Goal: Task Accomplishment & Management: Use online tool/utility

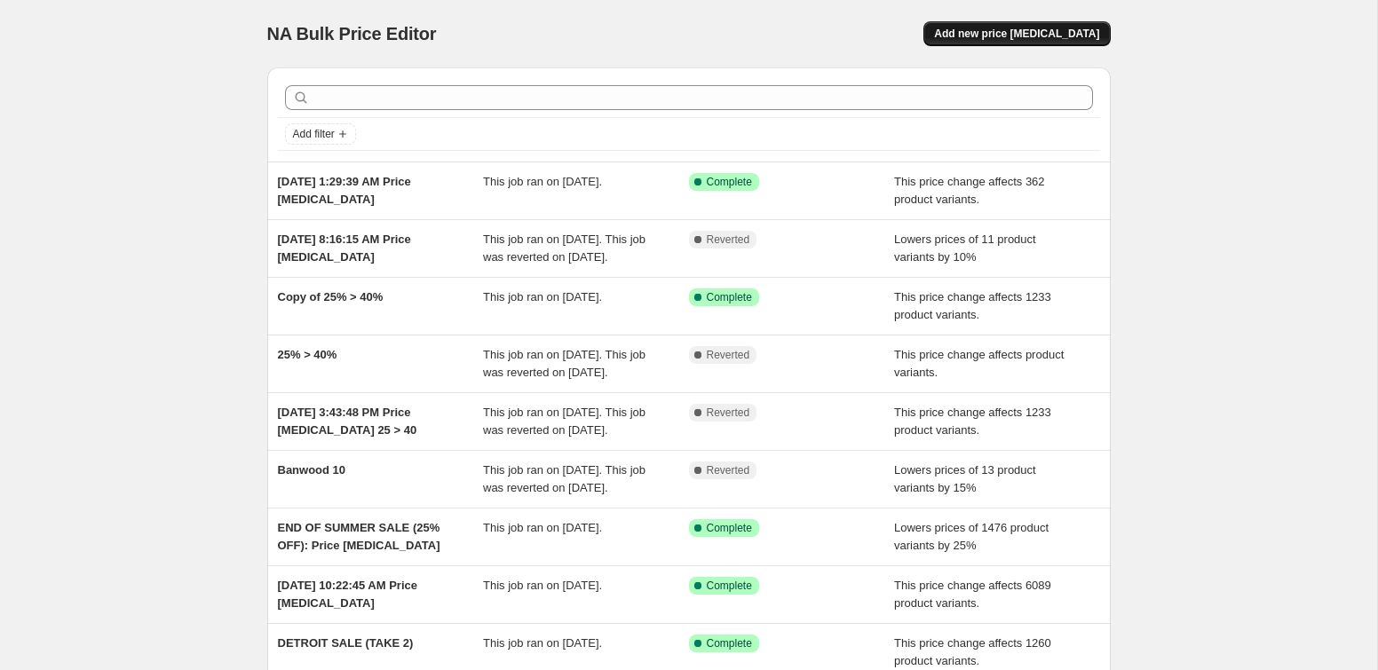
click at [1080, 31] on span "Add new price [MEDICAL_DATA]" at bounding box center [1016, 34] width 165 height 14
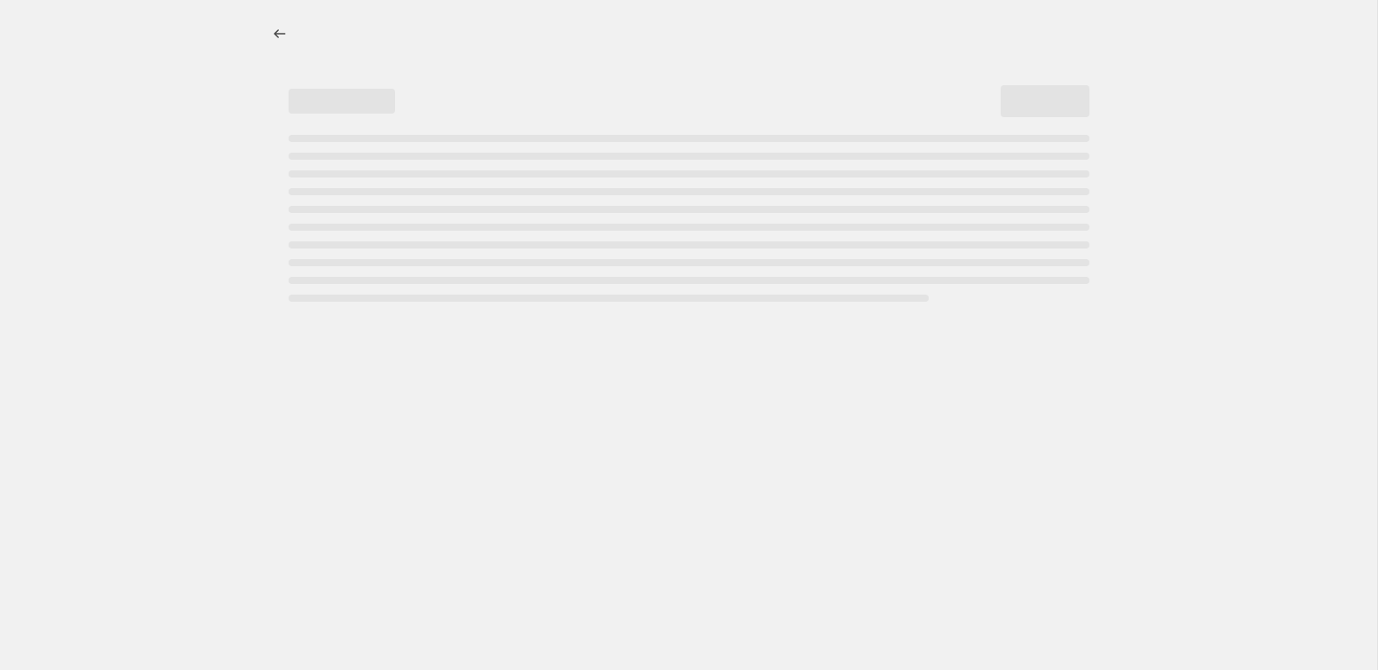
select select "percentage"
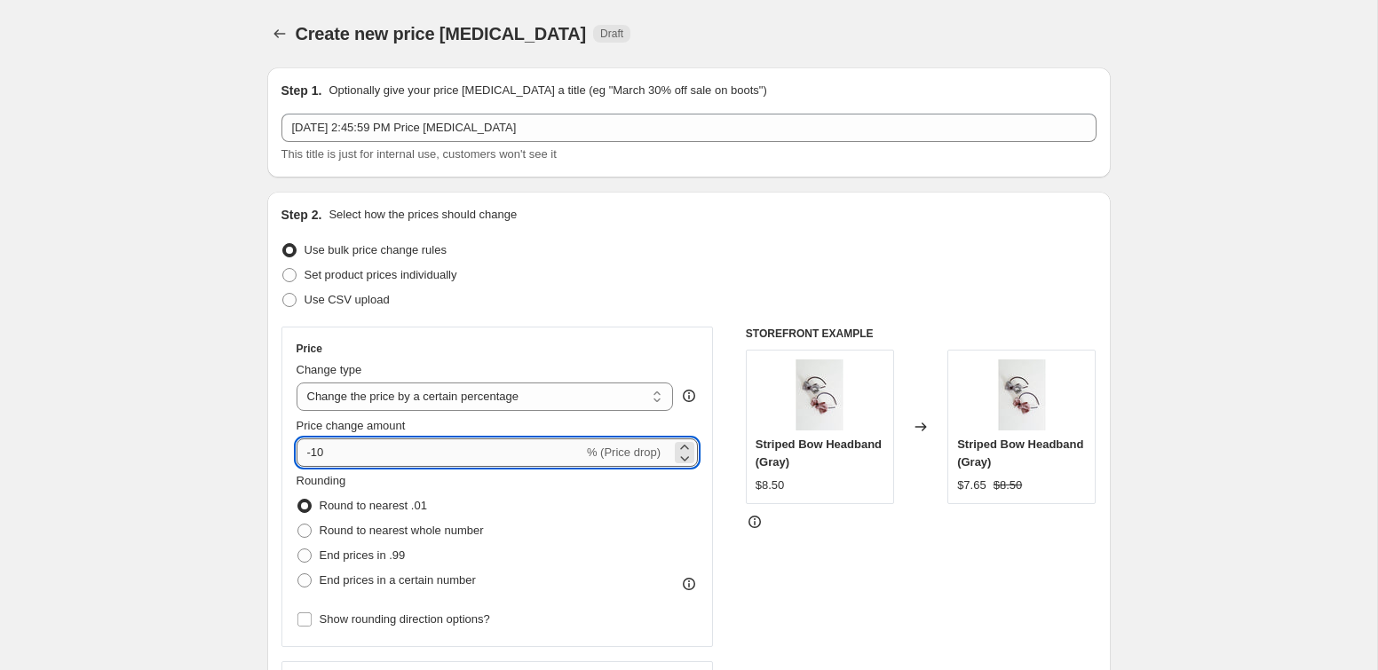
click at [359, 449] on input "-10" at bounding box center [439, 452] width 287 height 28
type input "-1"
type input "-50"
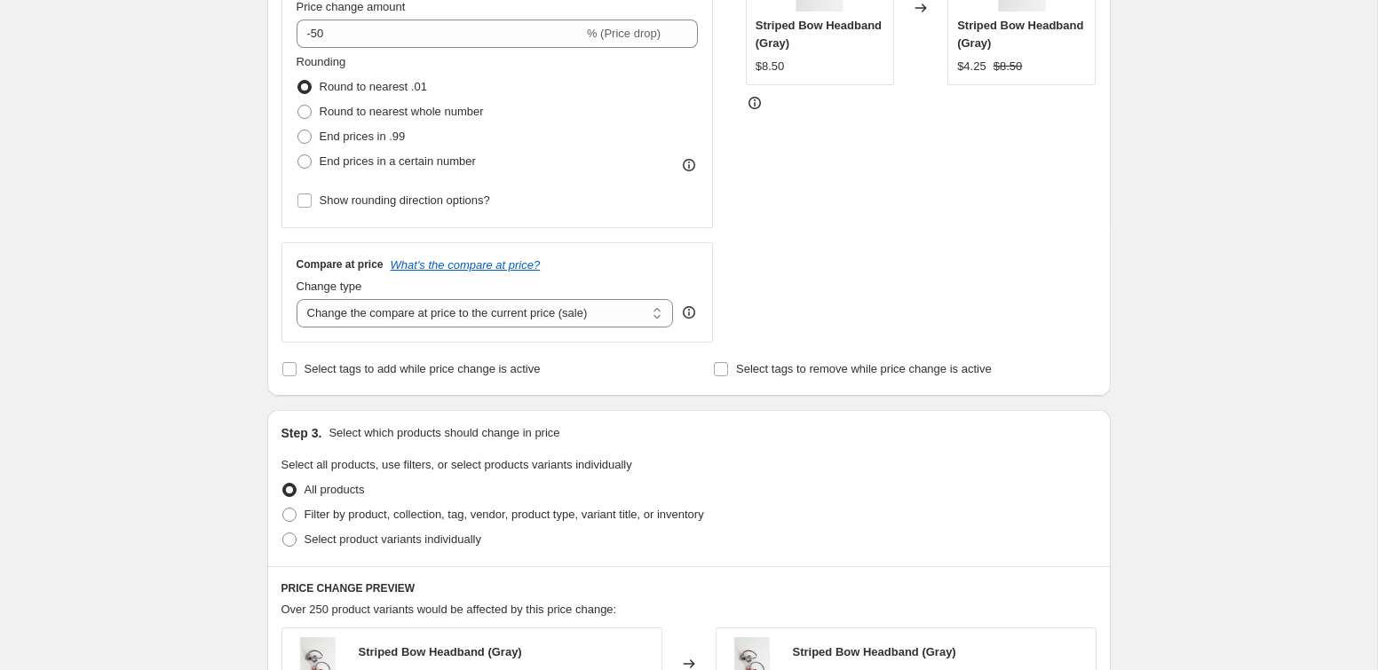
scroll to position [424, 0]
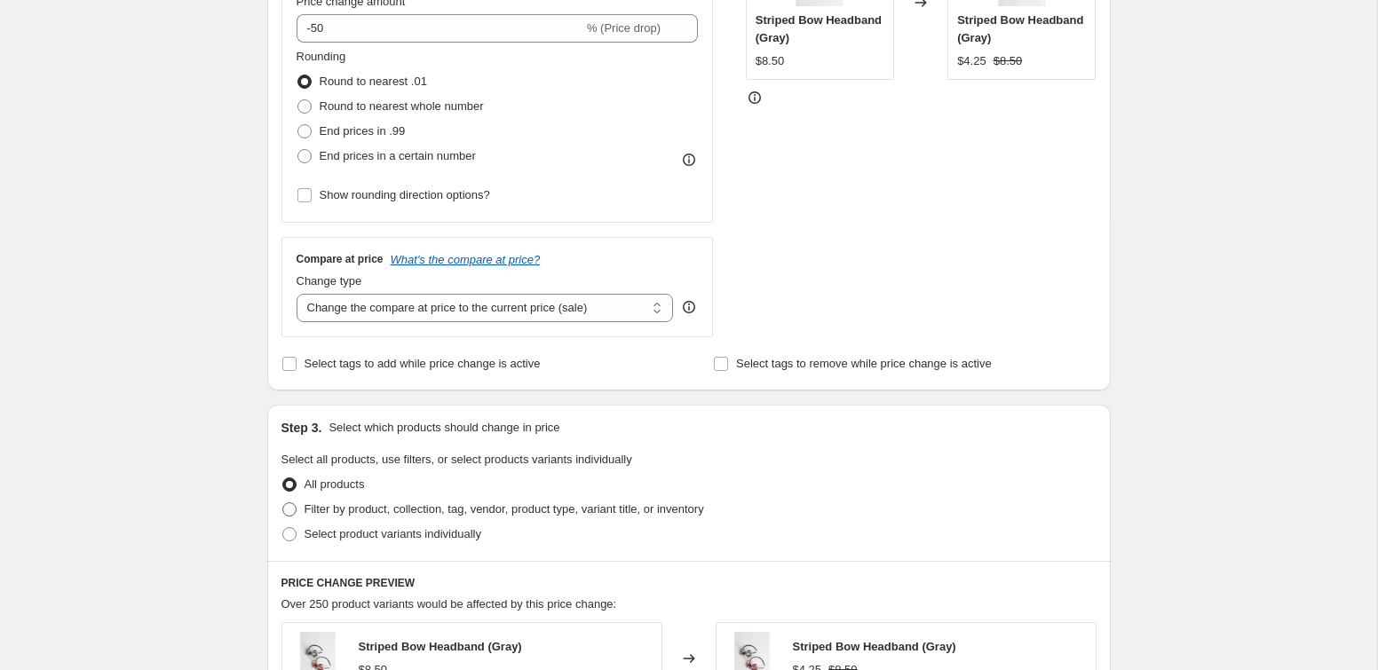
click at [315, 513] on span "Filter by product, collection, tag, vendor, product type, variant title, or inv…" at bounding box center [503, 508] width 399 height 13
click at [283, 503] on input "Filter by product, collection, tag, vendor, product type, variant title, or inv…" at bounding box center [282, 502] width 1 height 1
radio input "true"
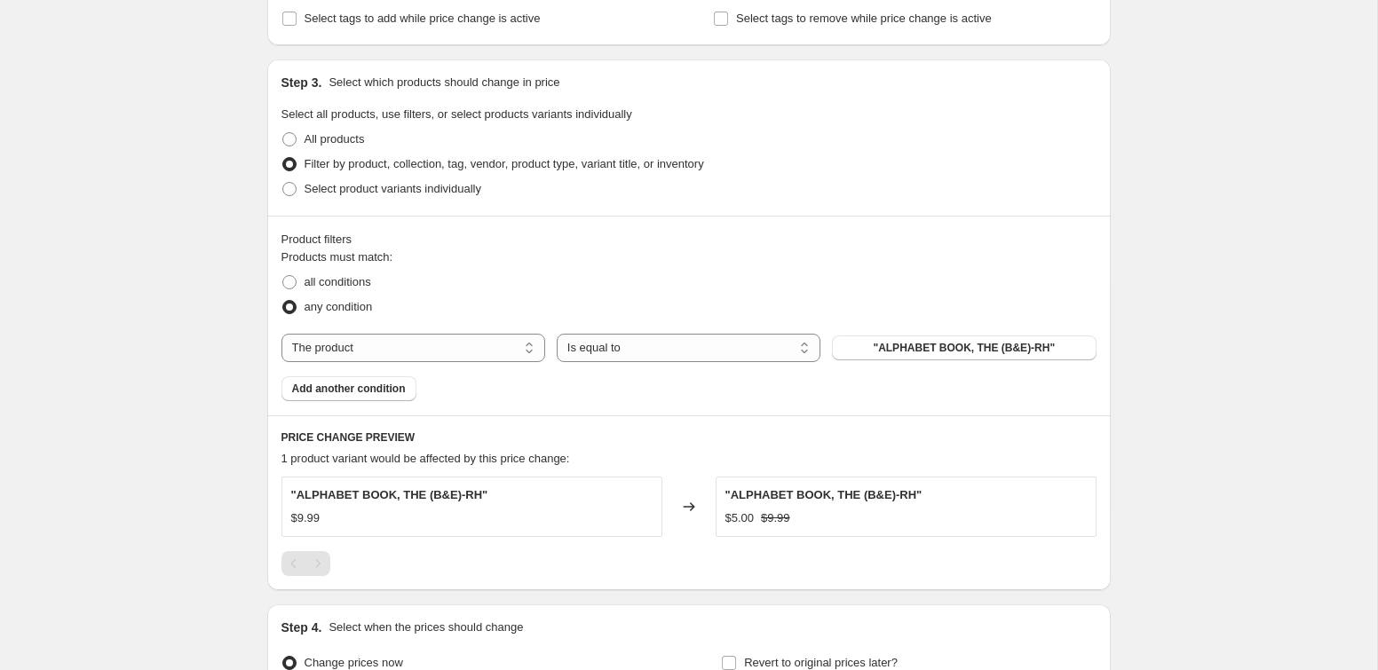
scroll to position [768, 0]
click at [517, 354] on select "The product The product's collection The product's tag The product's vendor The…" at bounding box center [413, 350] width 264 height 28
select select "tag"
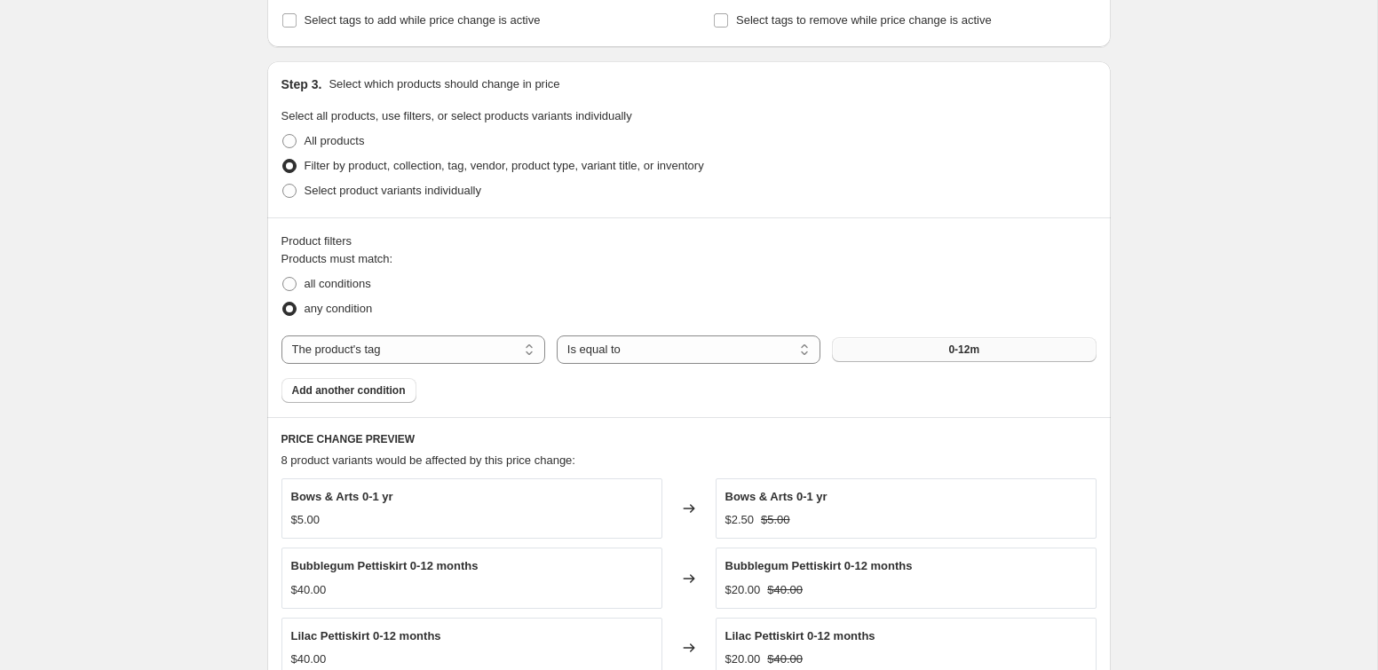
click at [883, 343] on button "0-12m" at bounding box center [964, 349] width 264 height 25
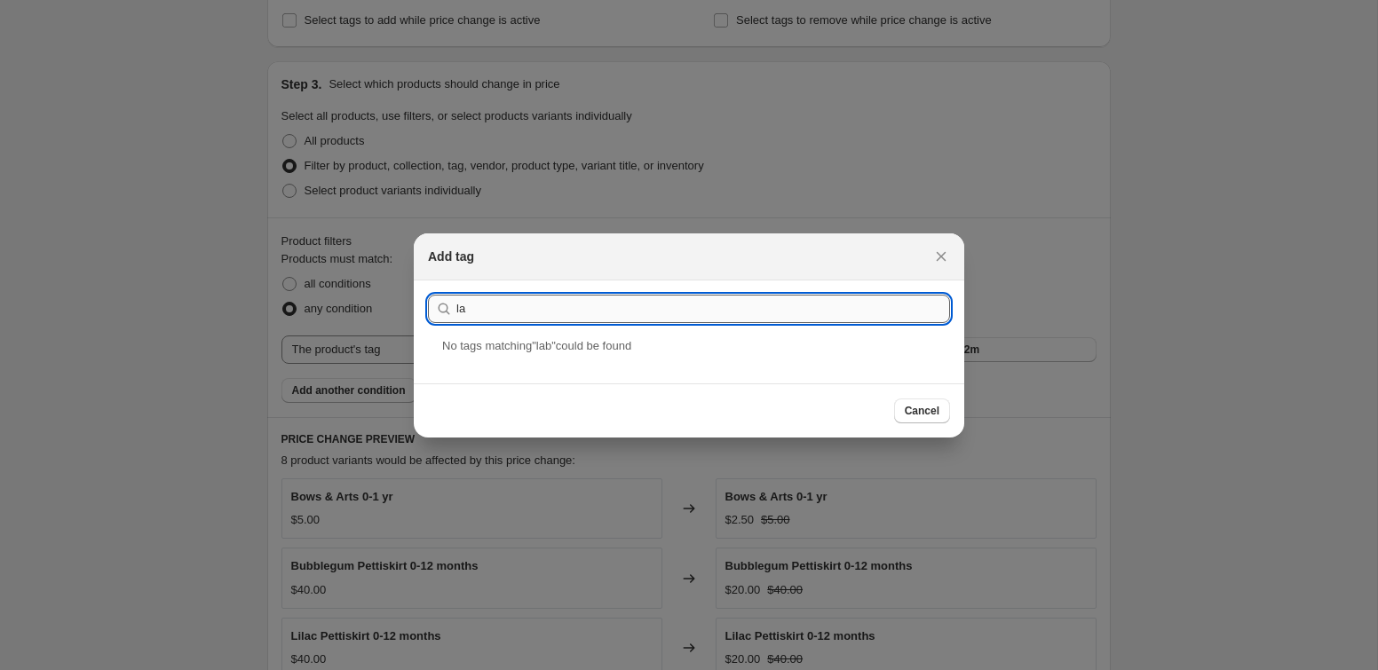
type input "l"
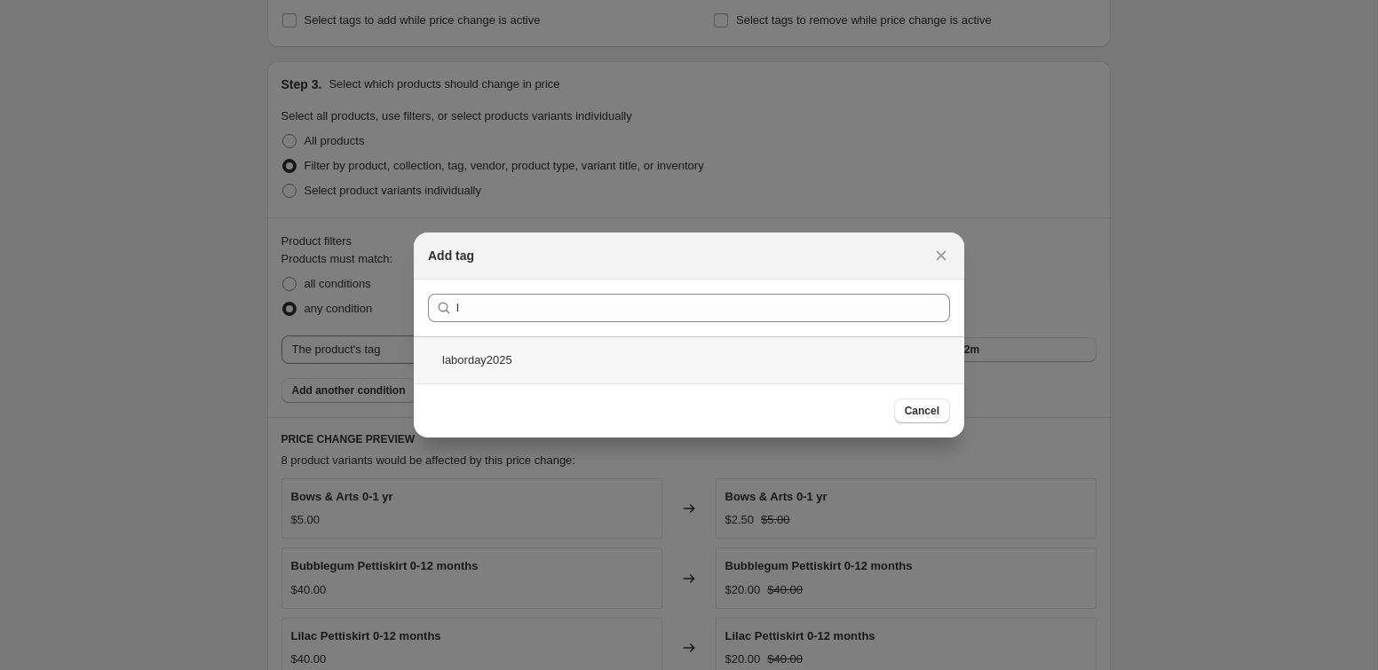
click at [557, 367] on div "laborday2025" at bounding box center [689, 359] width 550 height 47
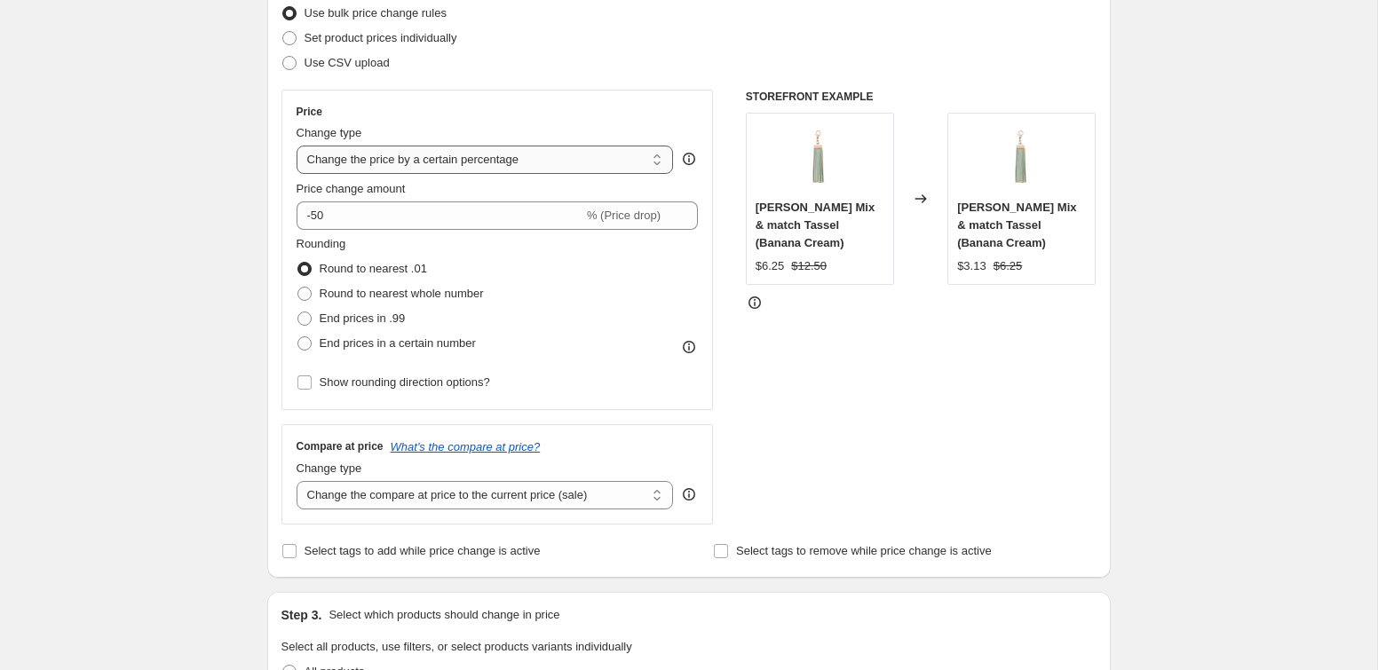
scroll to position [235, 0]
click at [433, 501] on select "Change the compare at price to the current price (sale) Change the compare at p…" at bounding box center [484, 497] width 377 height 28
select select "no_change"
click at [296, 483] on select "Change the compare at price to the current price (sale) Change the compare at p…" at bounding box center [484, 497] width 377 height 28
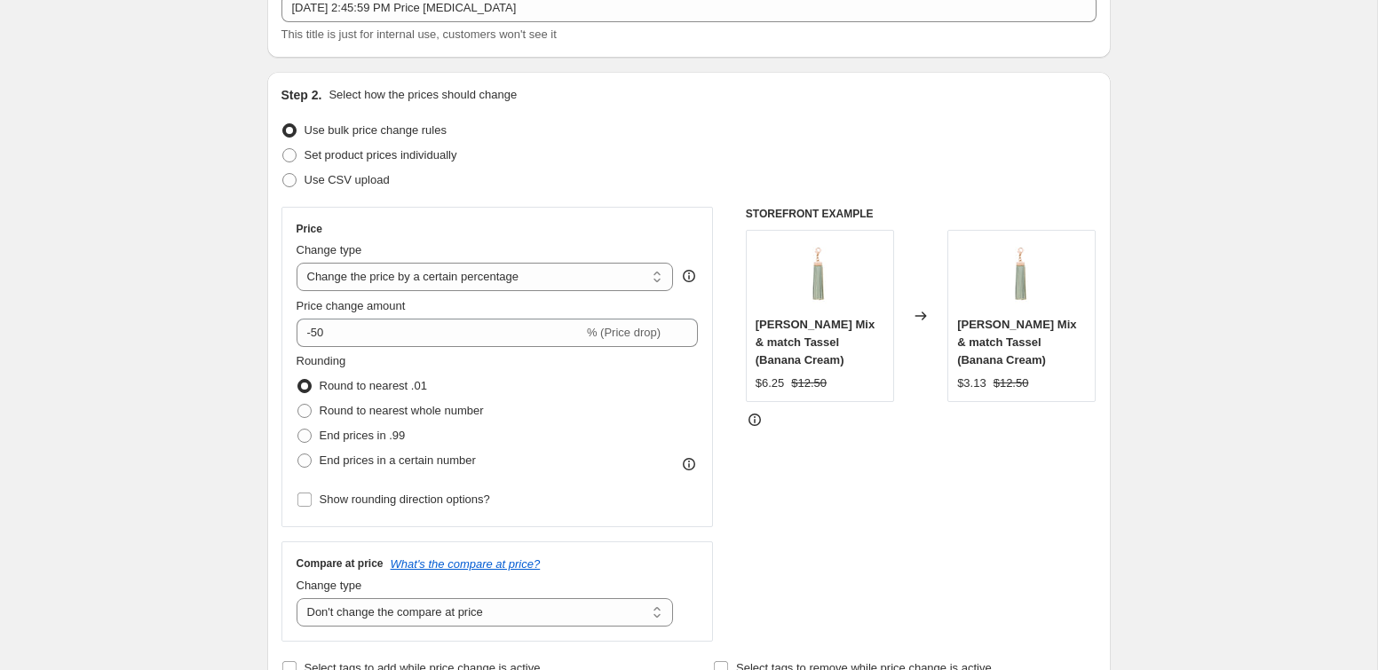
scroll to position [116, 0]
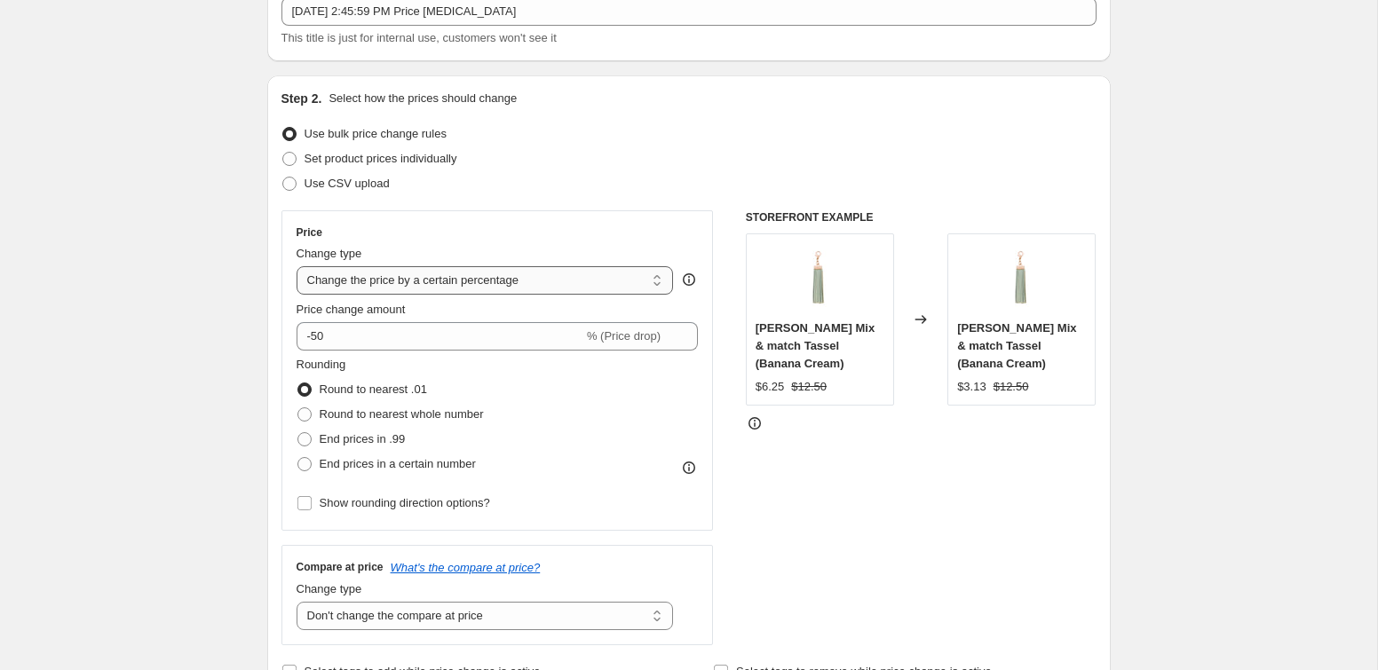
click at [459, 279] on select "Change the price to a certain amount Change the price by a certain amount Chang…" at bounding box center [484, 280] width 377 height 28
select select "pcap"
click at [296, 266] on select "Change the price to a certain amount Change the price by a certain amount Chang…" at bounding box center [484, 280] width 377 height 28
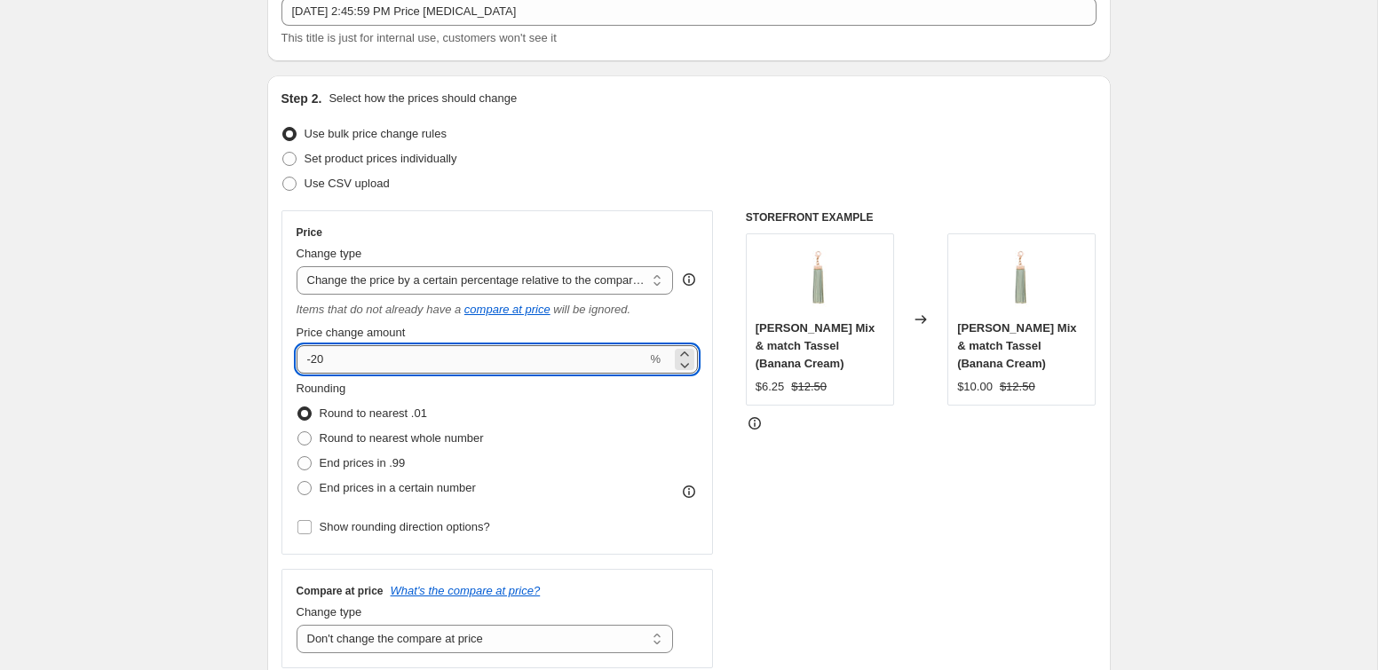
click at [538, 358] on input "-20" at bounding box center [471, 359] width 351 height 28
type input "-2"
type input "-50"
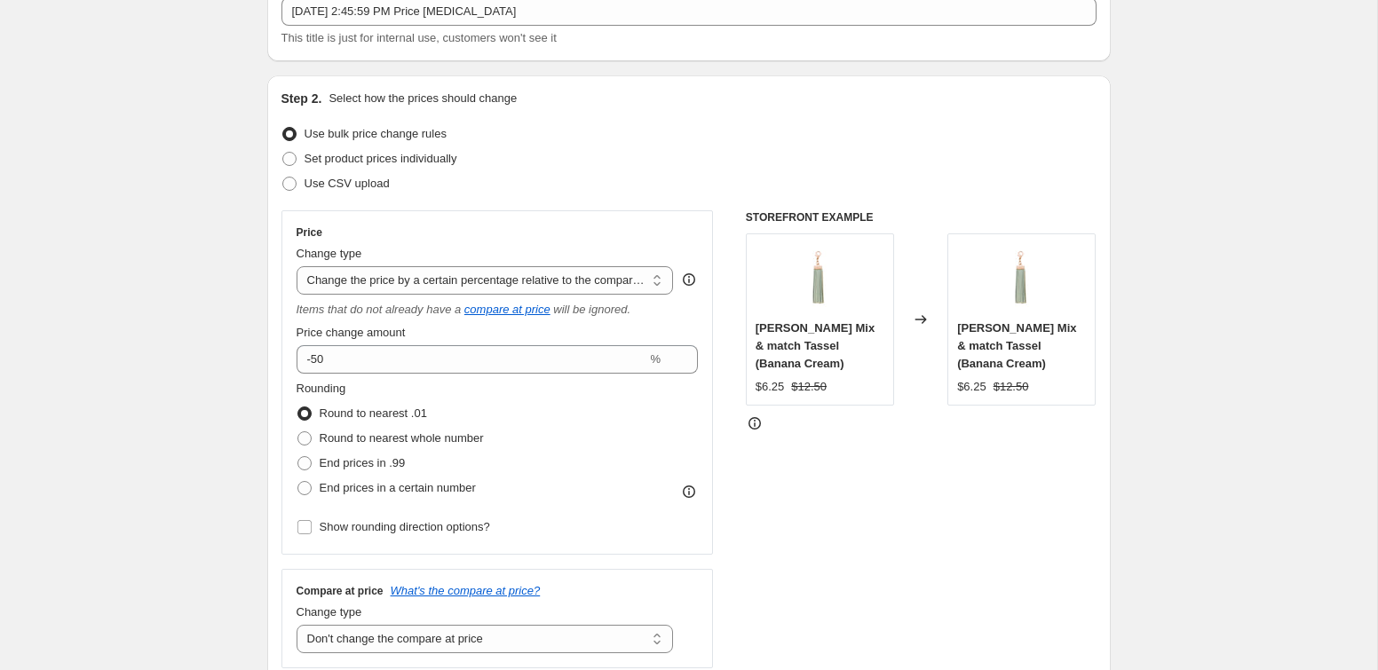
click at [863, 464] on div "STOREFRONT EXAMPLE Vilah Bloom Mix & match Tassel (Banana Cream) $6.25 $12.50 C…" at bounding box center [921, 439] width 351 height 458
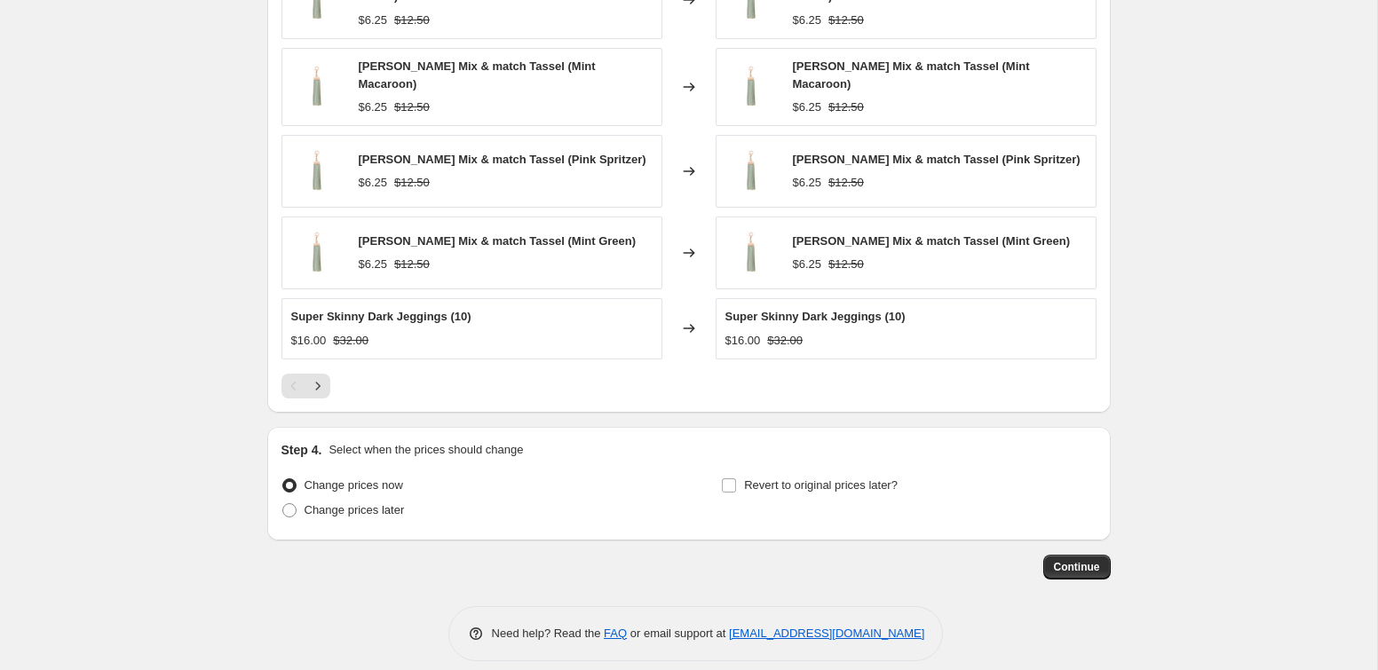
scroll to position [1305, 0]
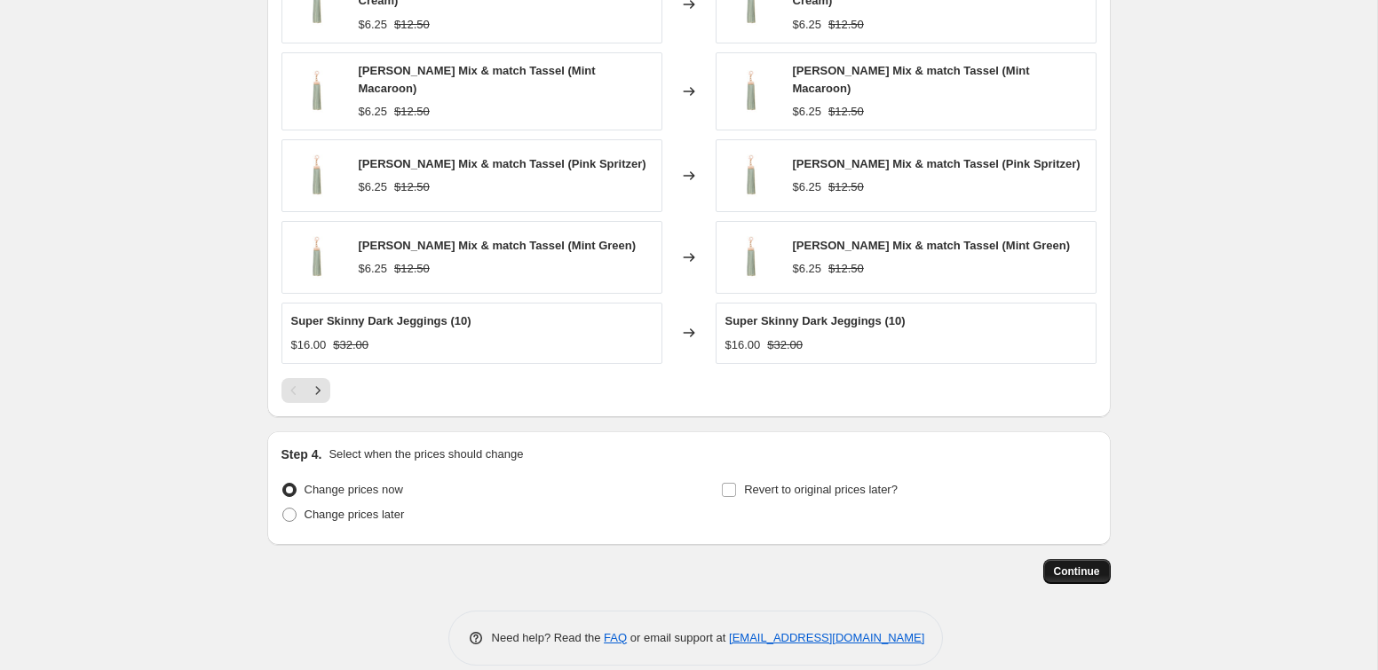
click at [1065, 565] on span "Continue" at bounding box center [1077, 572] width 46 height 14
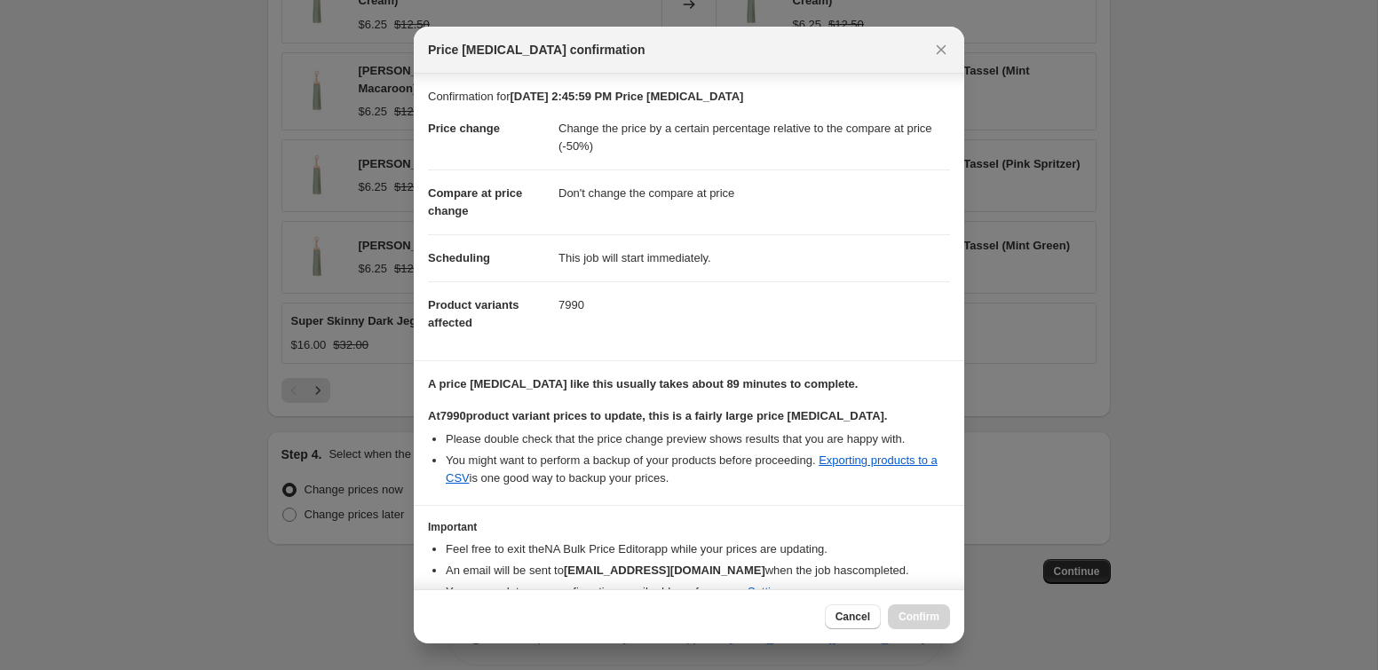
scroll to position [83, 0]
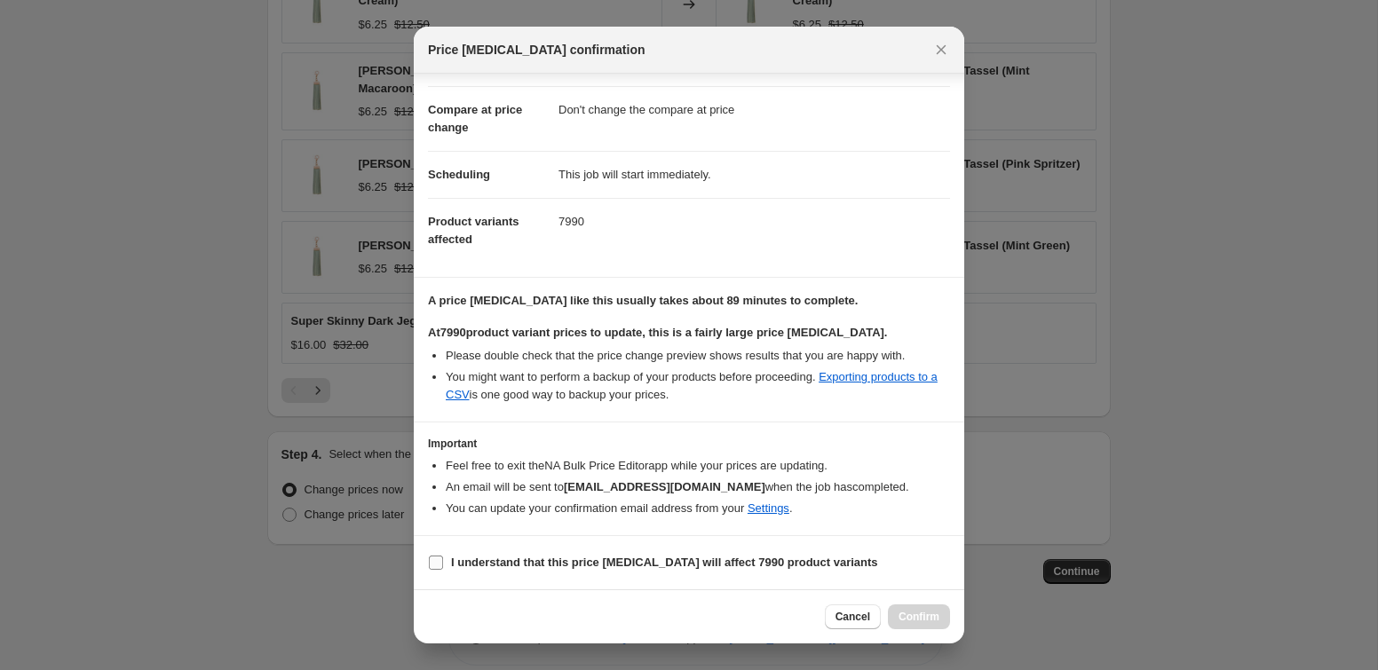
click at [462, 568] on b "I understand that this price change job will affect 7990 product variants" at bounding box center [664, 562] width 427 height 13
click at [443, 568] on input "I understand that this price change job will affect 7990 product variants" at bounding box center [436, 563] width 14 height 14
checkbox input "true"
click at [934, 613] on span "Confirm" at bounding box center [918, 617] width 41 height 14
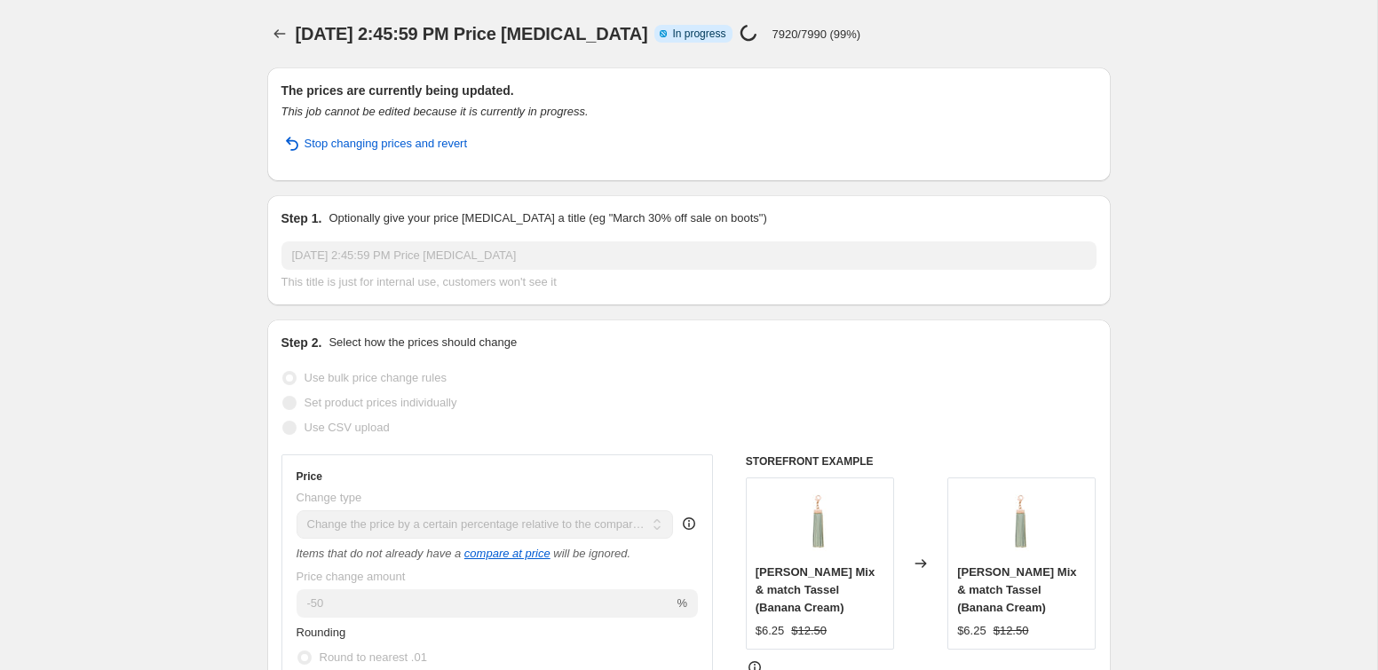
select select "pcap"
select select "no_change"
select select "tag"
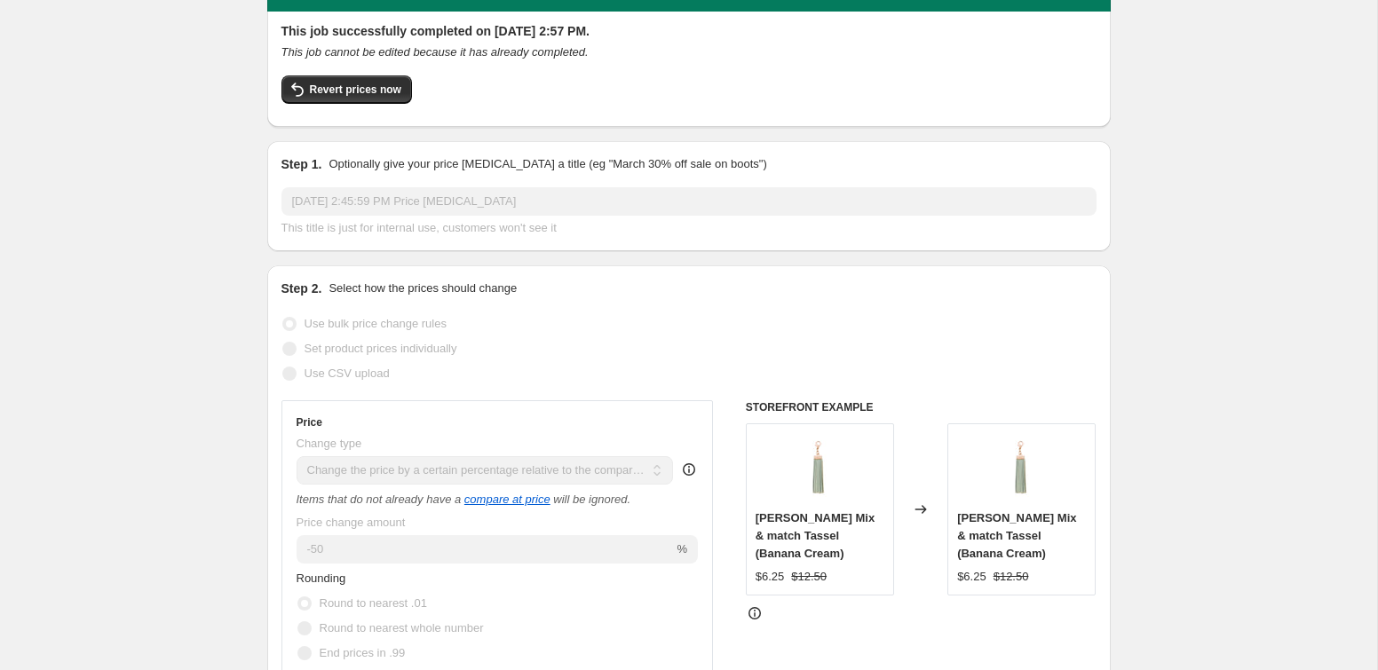
scroll to position [121, 0]
